Goal: Transaction & Acquisition: Download file/media

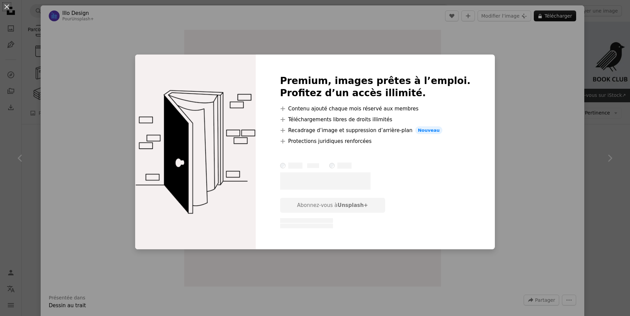
scroll to position [140, 0]
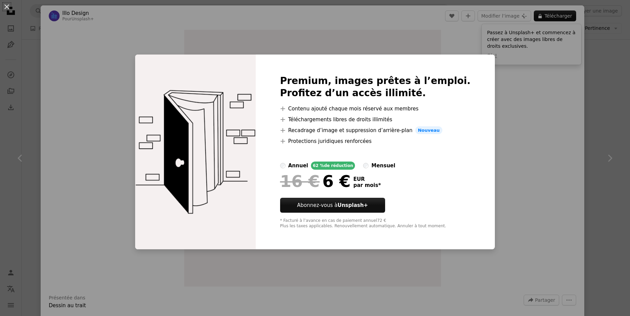
click at [515, 79] on div "An X shape Premium, images prêtes à l’emploi. Profitez d’un accès illimité. A p…" at bounding box center [315, 158] width 630 height 316
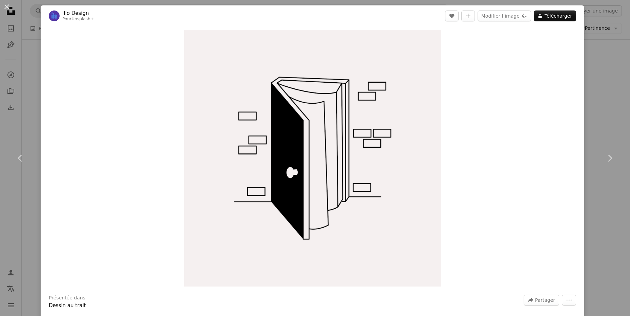
click at [607, 72] on div "An X shape Chevron left Chevron right Illo Design Pour Unsplash+ A heart A plus…" at bounding box center [315, 158] width 630 height 316
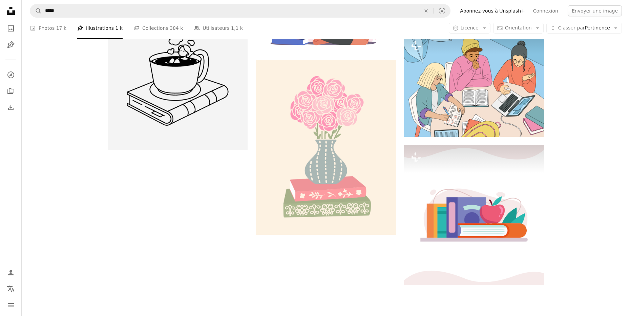
scroll to position [971, 0]
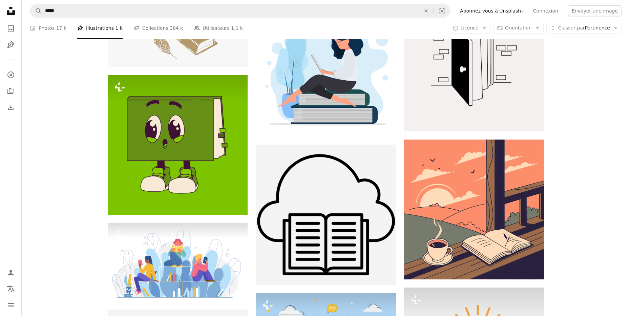
scroll to position [617, 0]
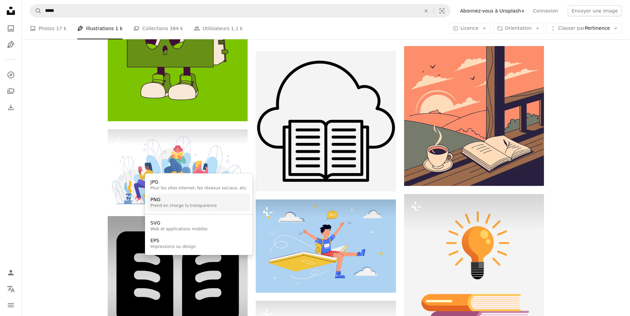
click at [224, 199] on link "PNG Prend en charge la transparence" at bounding box center [199, 203] width 102 height 18
